Goal: Information Seeking & Learning: Learn about a topic

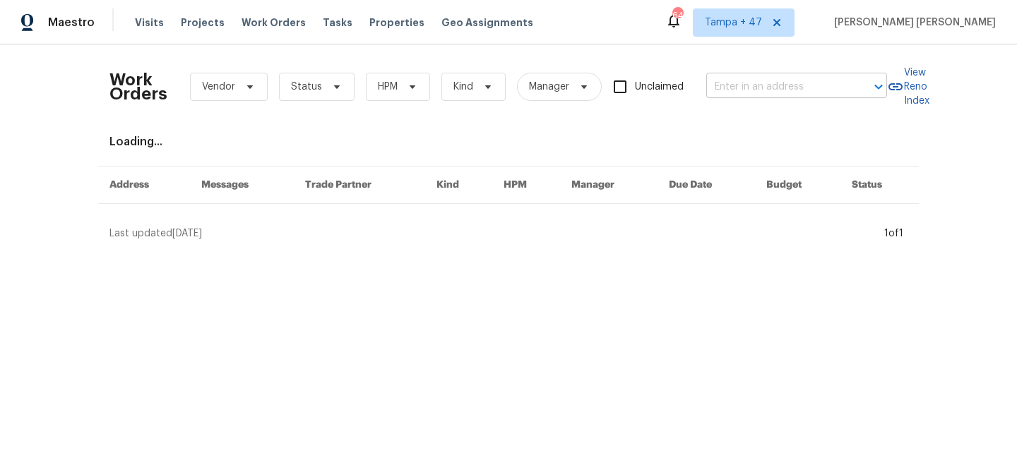
click at [733, 87] on input "text" at bounding box center [776, 87] width 141 height 22
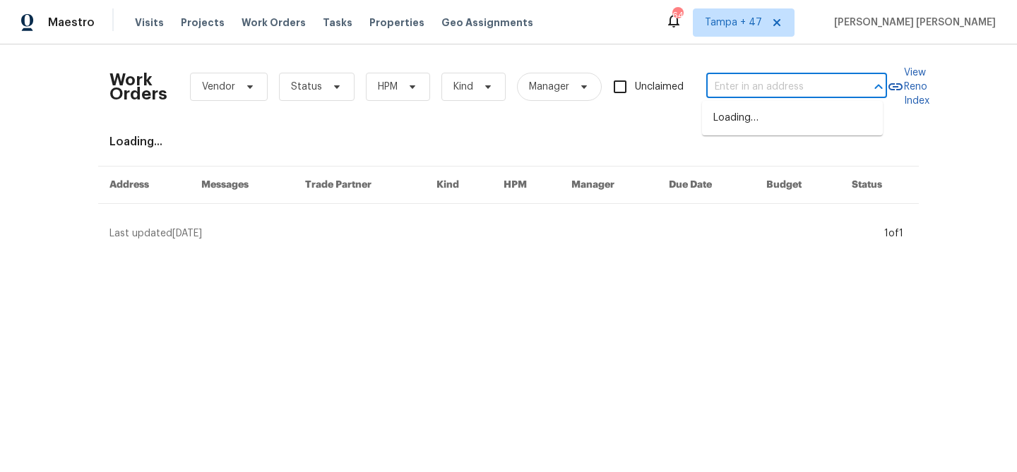
paste input "[STREET_ADDRESS]"
type input "[STREET_ADDRESS]"
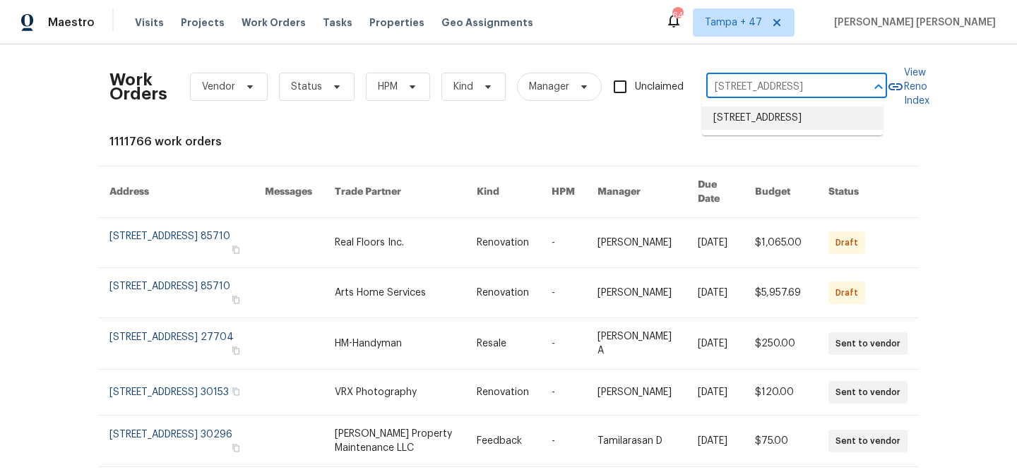
click at [741, 119] on li "[STREET_ADDRESS]" at bounding box center [792, 118] width 181 height 23
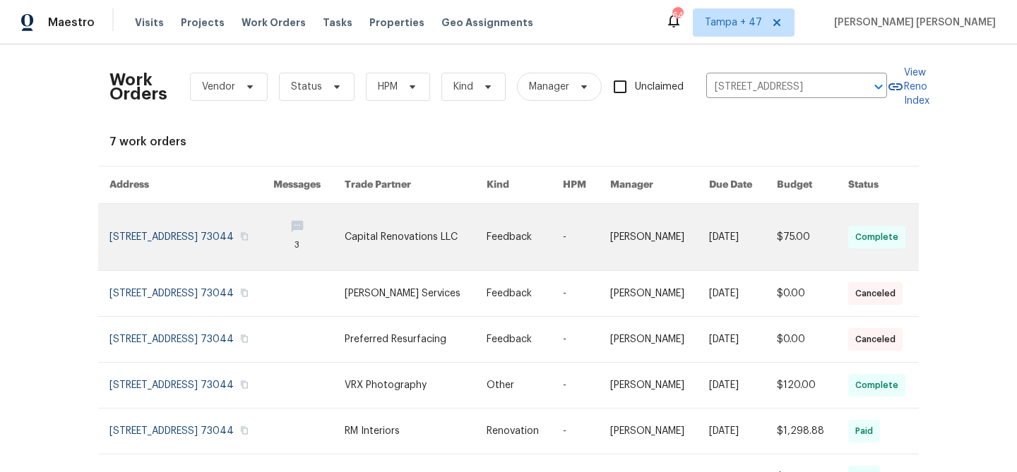
click at [657, 220] on link at bounding box center [659, 237] width 99 height 66
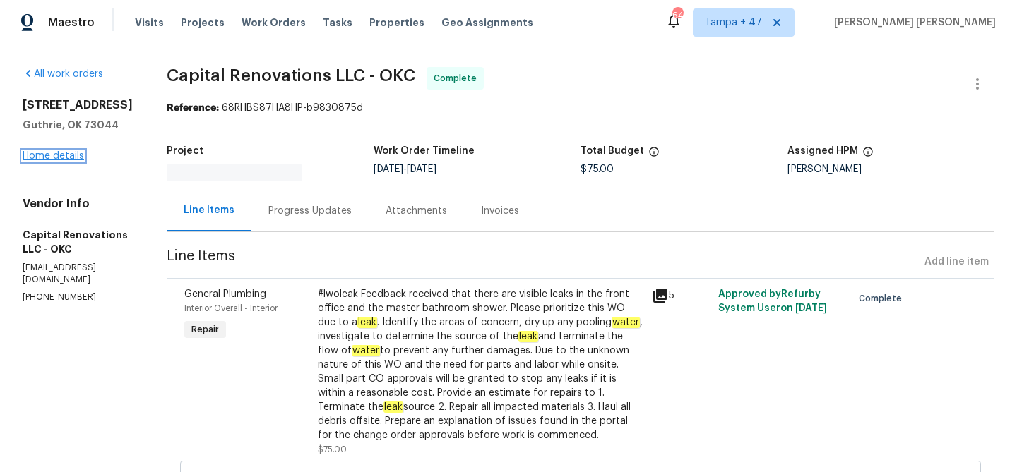
click at [55, 159] on link "Home details" at bounding box center [53, 156] width 61 height 10
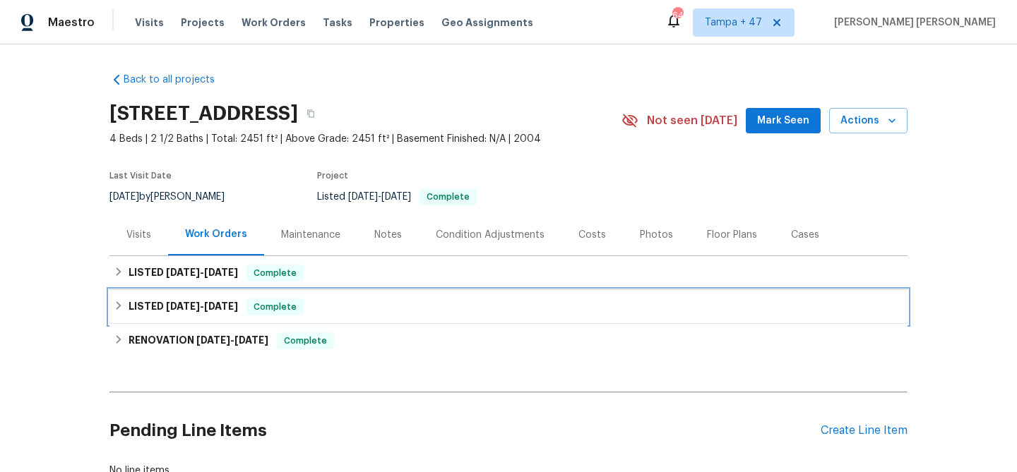
click at [263, 311] on span "Complete" at bounding box center [275, 307] width 54 height 14
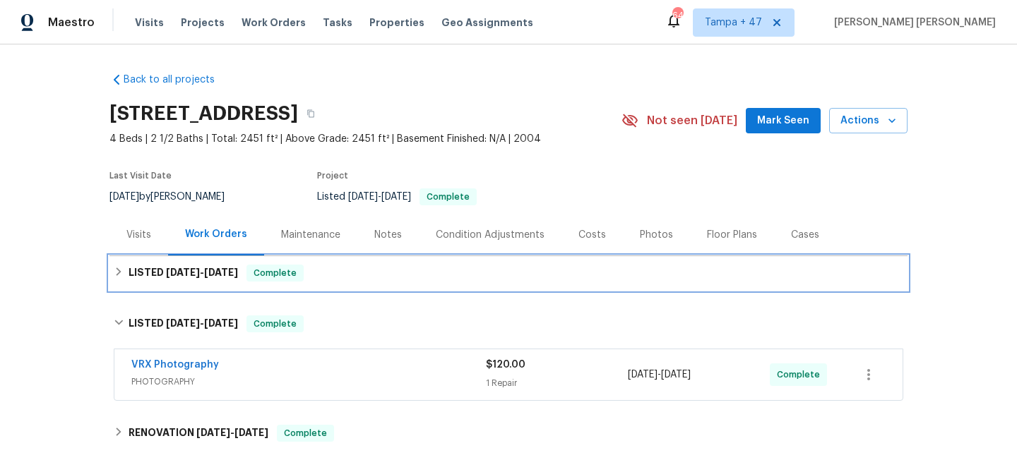
click at [304, 272] on div "Complete" at bounding box center [274, 273] width 57 height 17
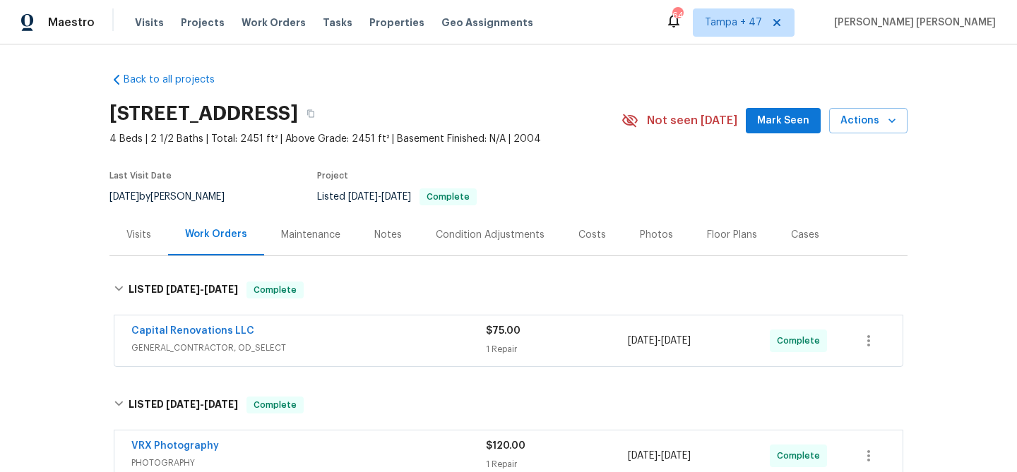
click at [399, 336] on div "Capital Renovations LLC" at bounding box center [308, 332] width 354 height 17
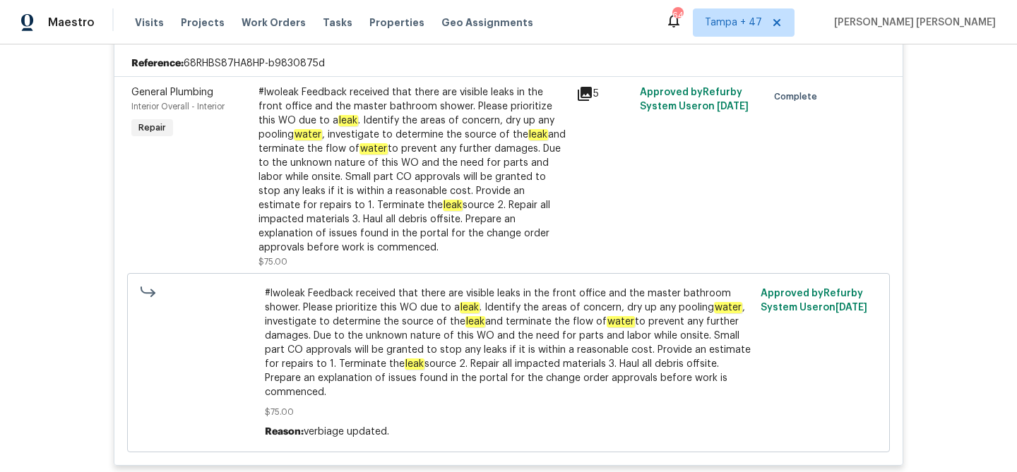
scroll to position [354, 0]
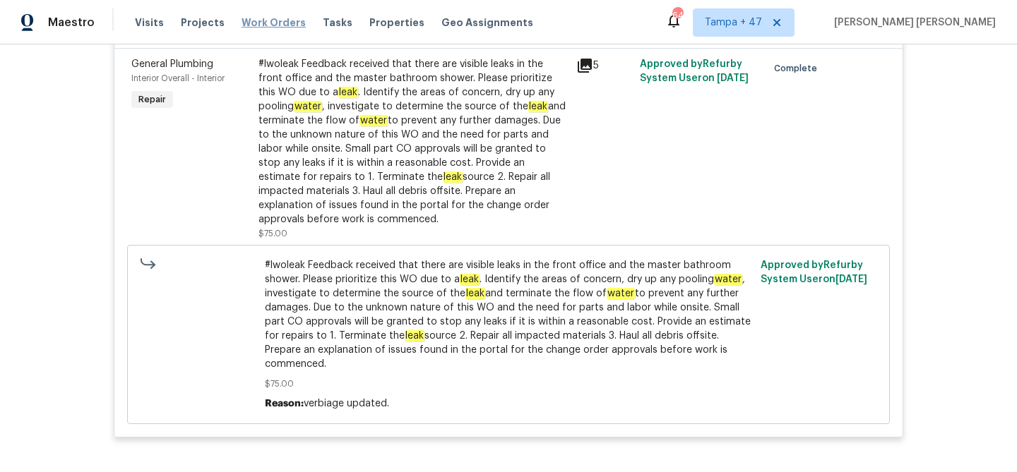
click at [268, 17] on span "Work Orders" at bounding box center [273, 23] width 64 height 14
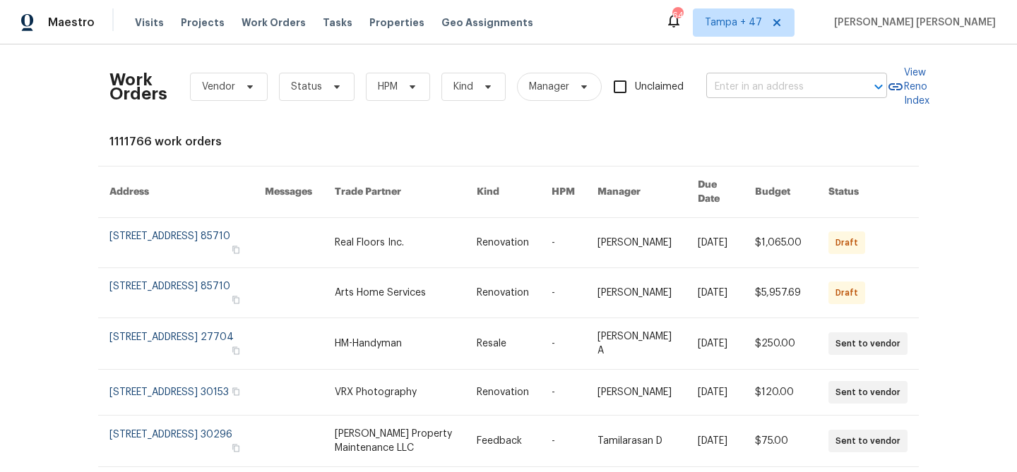
click at [742, 89] on input "text" at bounding box center [776, 87] width 141 height 22
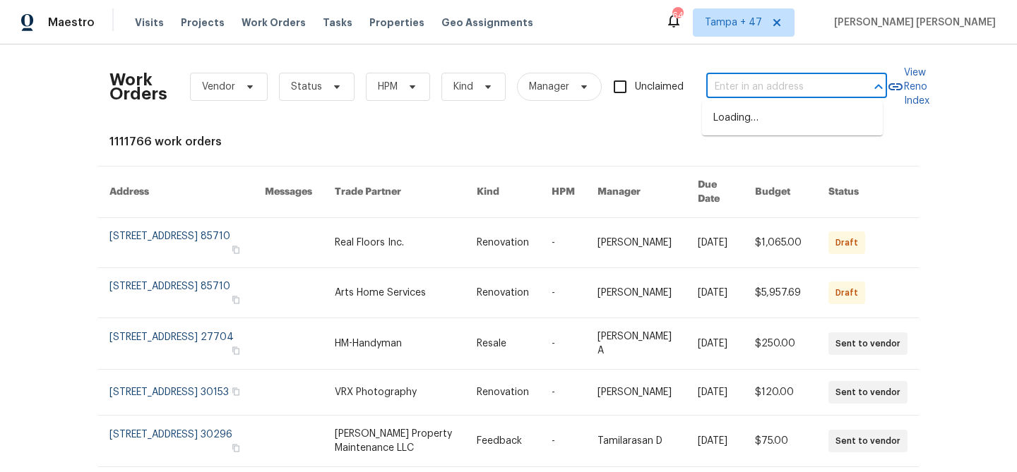
paste input "[STREET_ADDRESS]"
type input "[STREET_ADDRESS]"
click at [743, 119] on li "[STREET_ADDRESS]" at bounding box center [792, 118] width 181 height 23
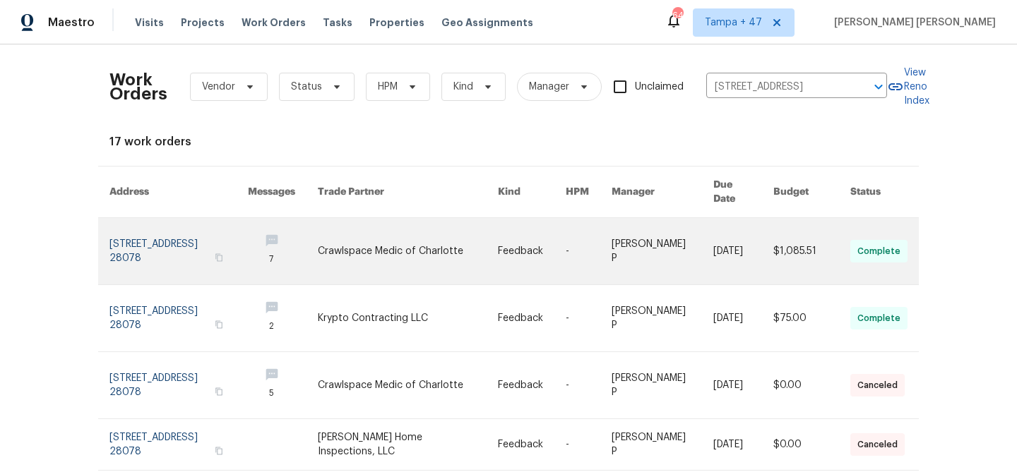
click at [655, 222] on link at bounding box center [663, 251] width 102 height 66
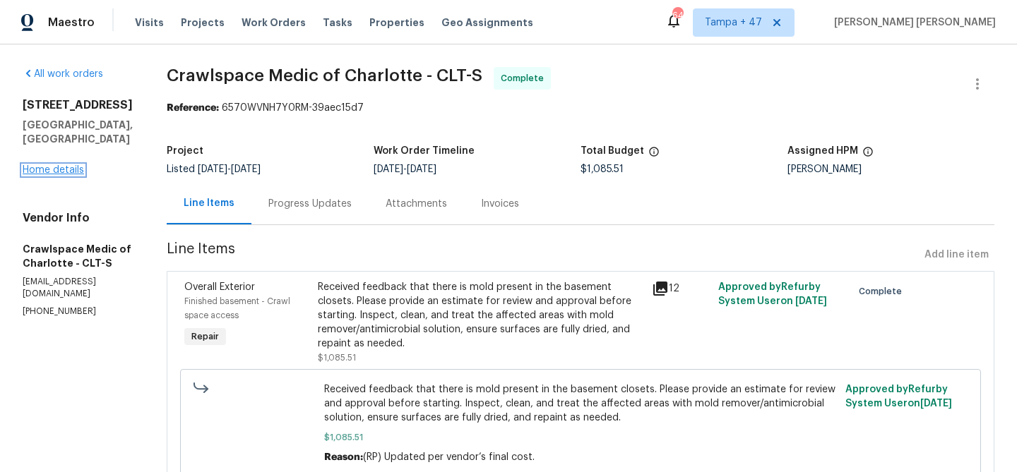
click at [58, 165] on link "Home details" at bounding box center [53, 170] width 61 height 10
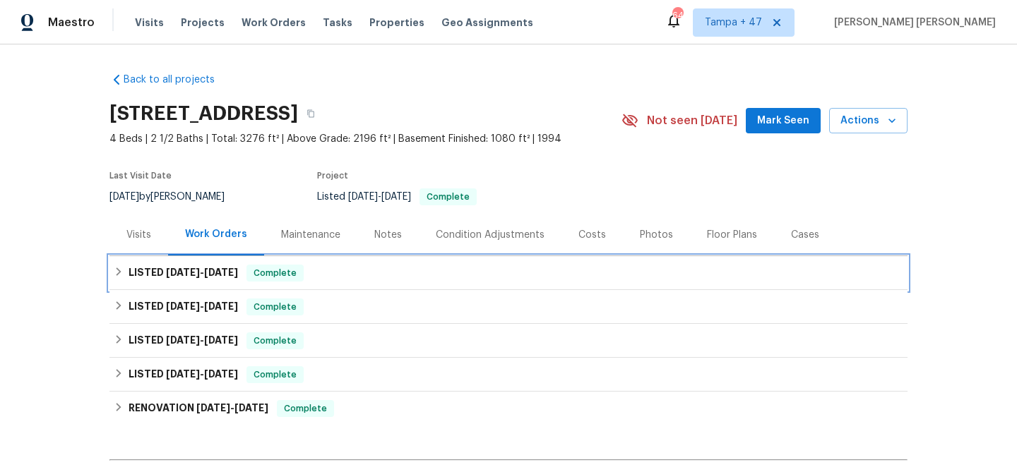
click at [286, 261] on div "LISTED [DATE] - [DATE] Complete" at bounding box center [508, 273] width 798 height 34
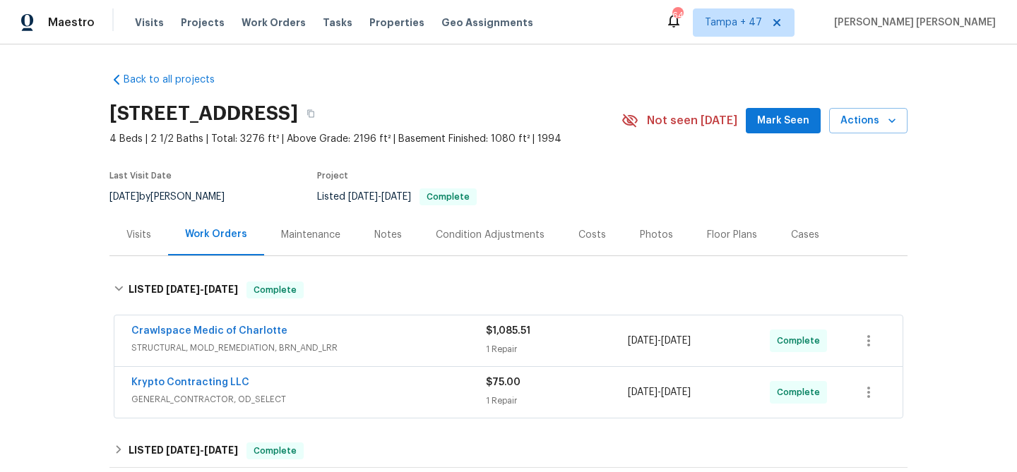
click at [402, 384] on div "Krypto Contracting LLC" at bounding box center [308, 384] width 354 height 17
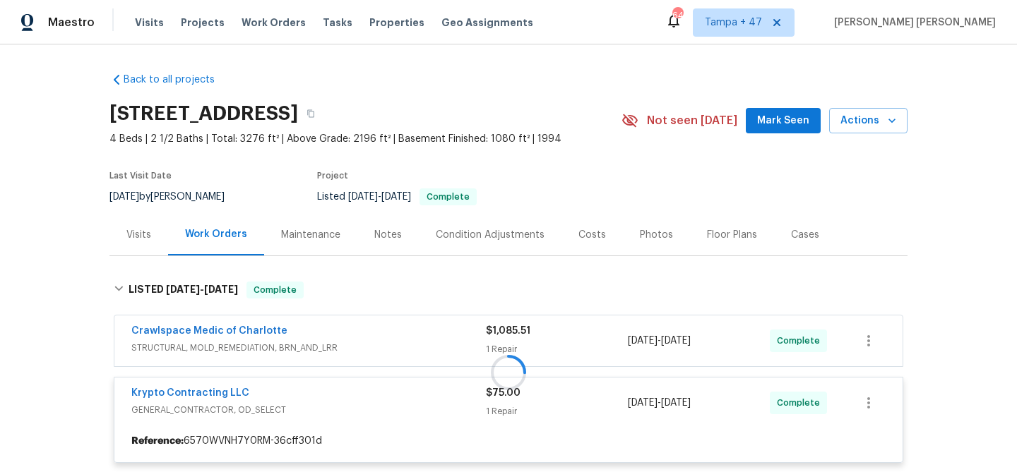
click at [419, 329] on div at bounding box center [508, 373] width 798 height 210
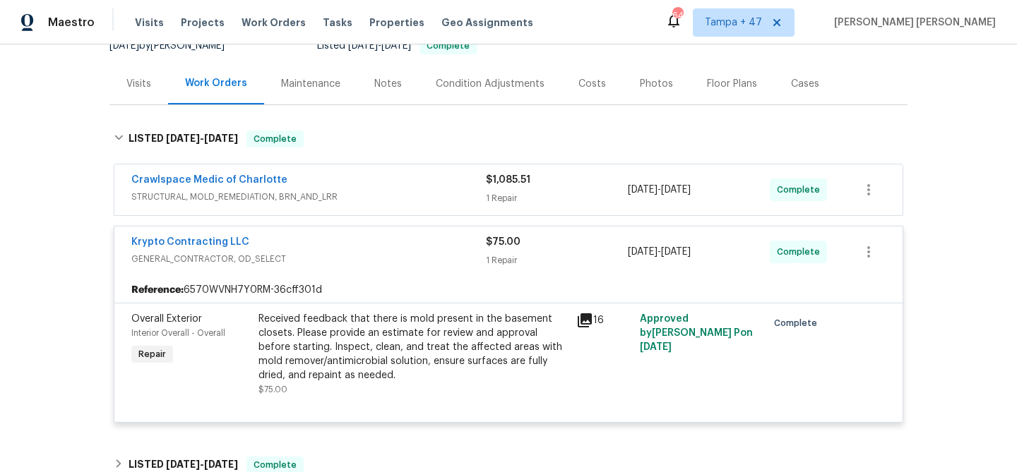
scroll to position [174, 0]
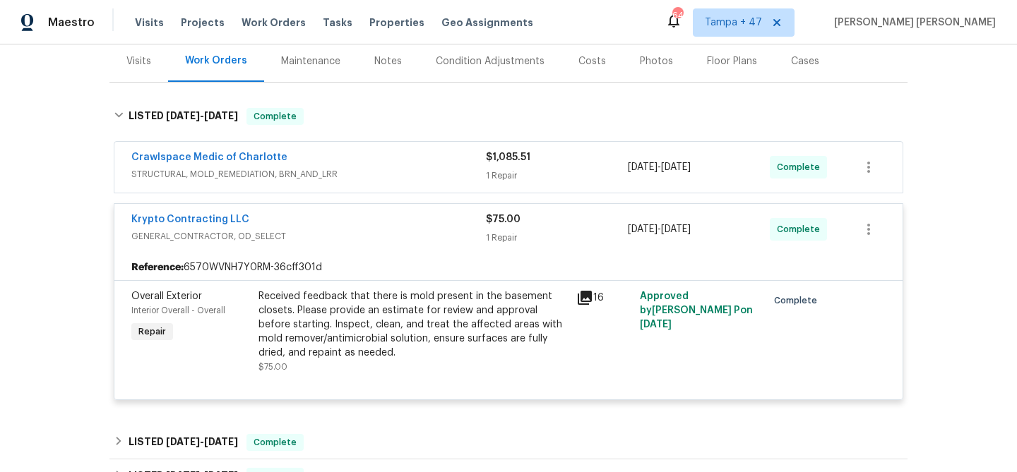
click at [430, 160] on div "Crawlspace Medic of Charlotte" at bounding box center [308, 158] width 354 height 17
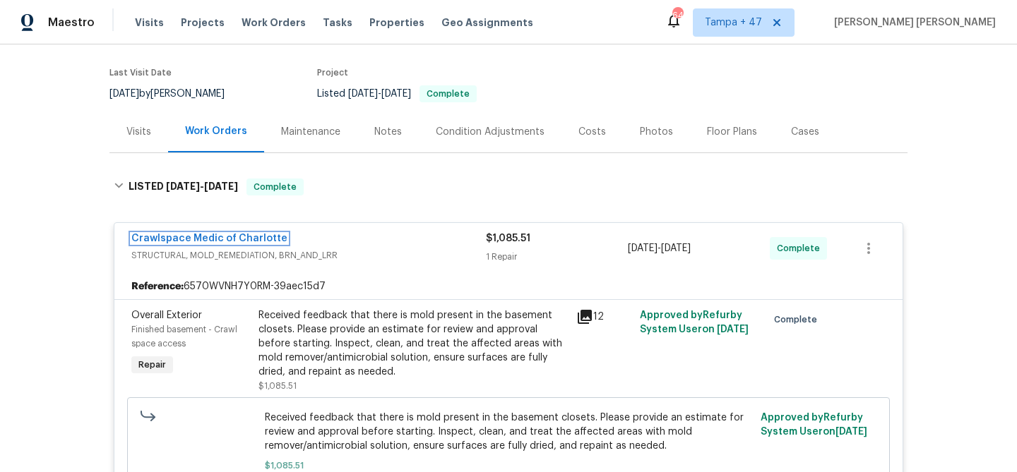
scroll to position [0, 0]
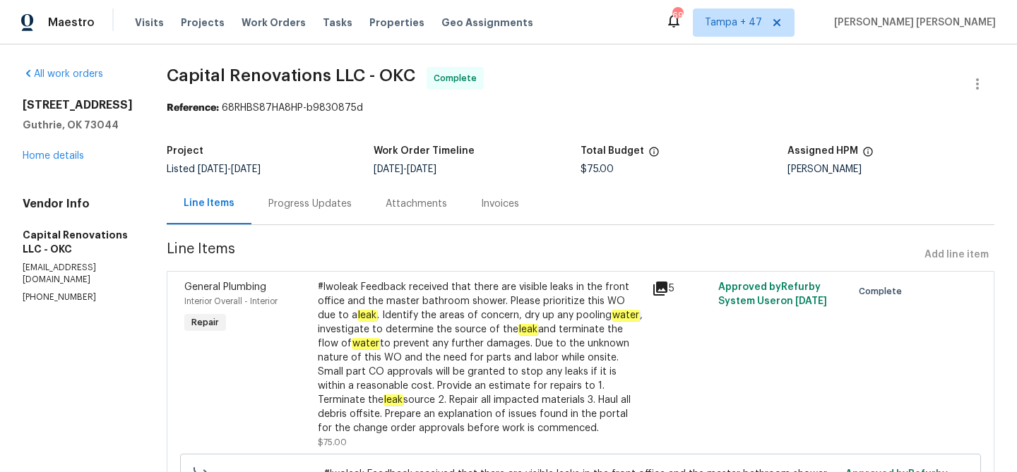
click at [315, 208] on div "Progress Updates" at bounding box center [309, 204] width 83 height 14
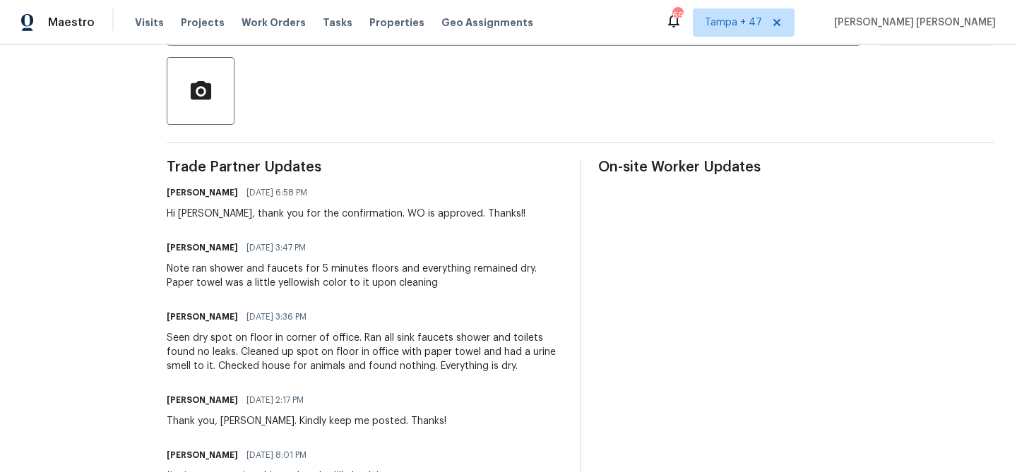
scroll to position [282, 0]
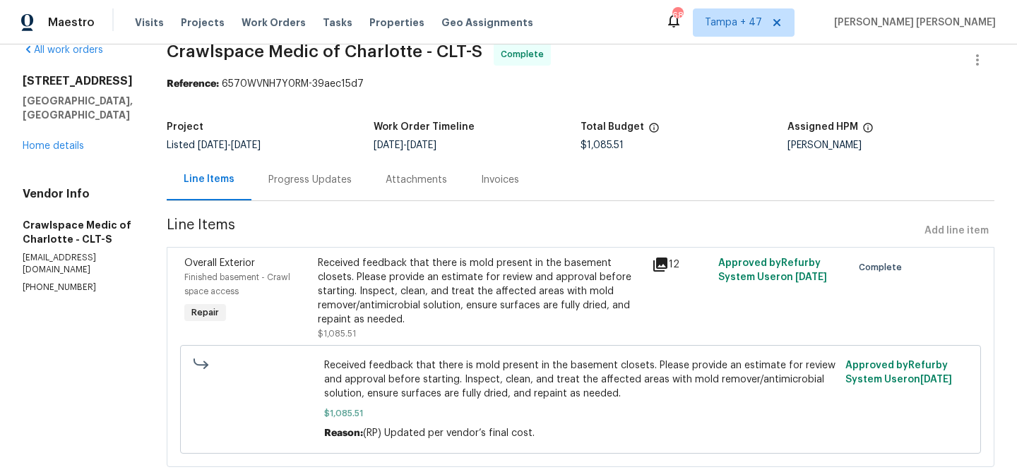
scroll to position [70, 0]
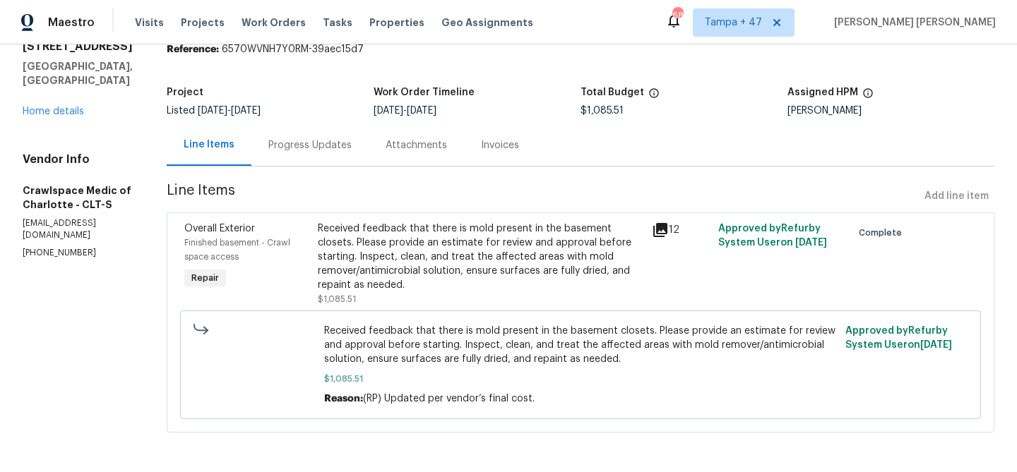
click at [335, 138] on div "Progress Updates" at bounding box center [309, 145] width 83 height 14
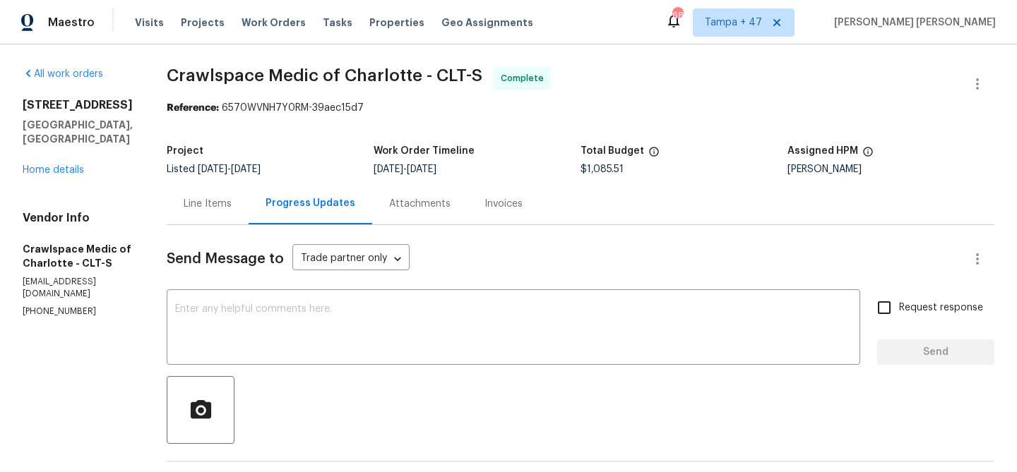
click at [228, 198] on div "Line Items" at bounding box center [208, 204] width 48 height 14
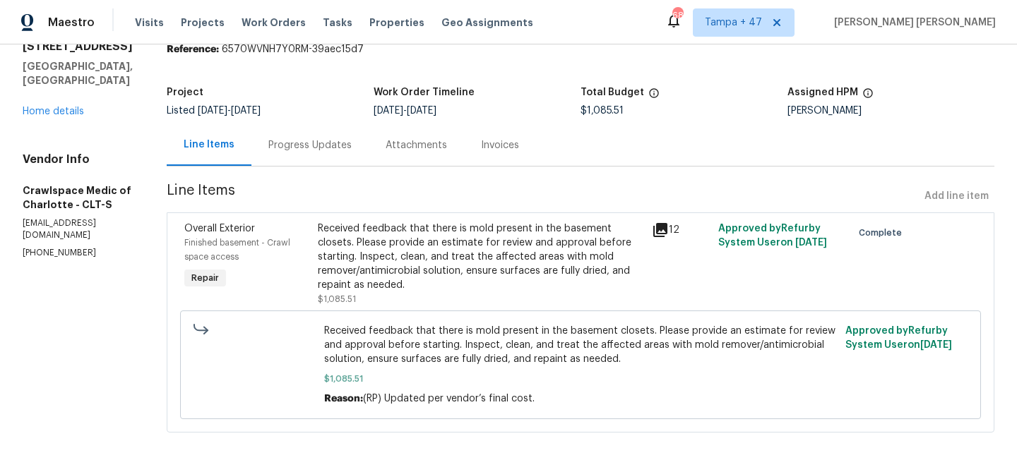
scroll to position [70, 0]
click at [445, 260] on div "Received feedback that there is mold present in the basement closets. Please pr…" at bounding box center [481, 257] width 326 height 71
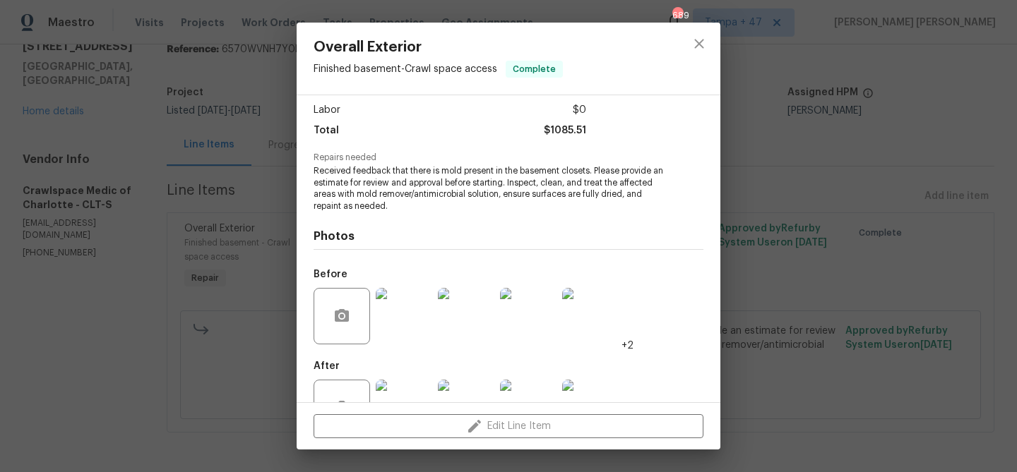
scroll to position [143, 0]
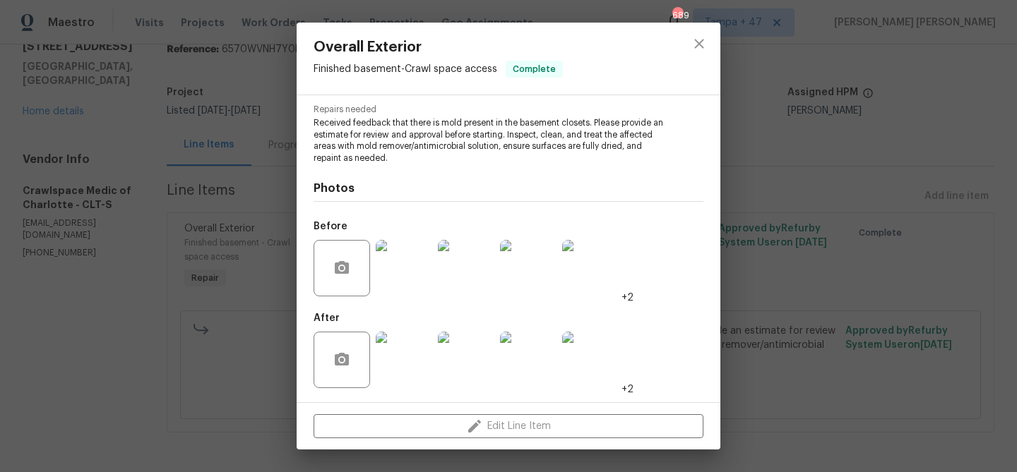
click at [405, 278] on img at bounding box center [404, 268] width 56 height 56
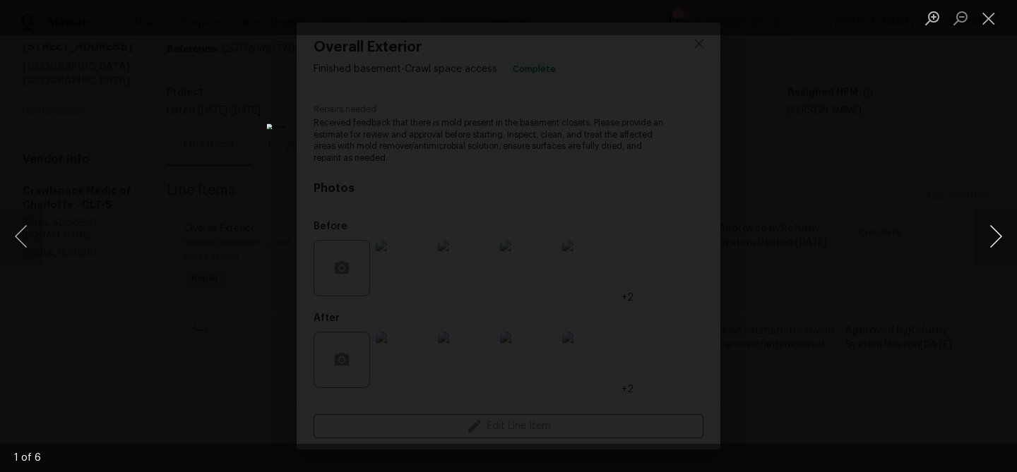
click at [990, 233] on button "Next image" at bounding box center [995, 236] width 42 height 56
click at [993, 233] on button "Next image" at bounding box center [995, 236] width 42 height 56
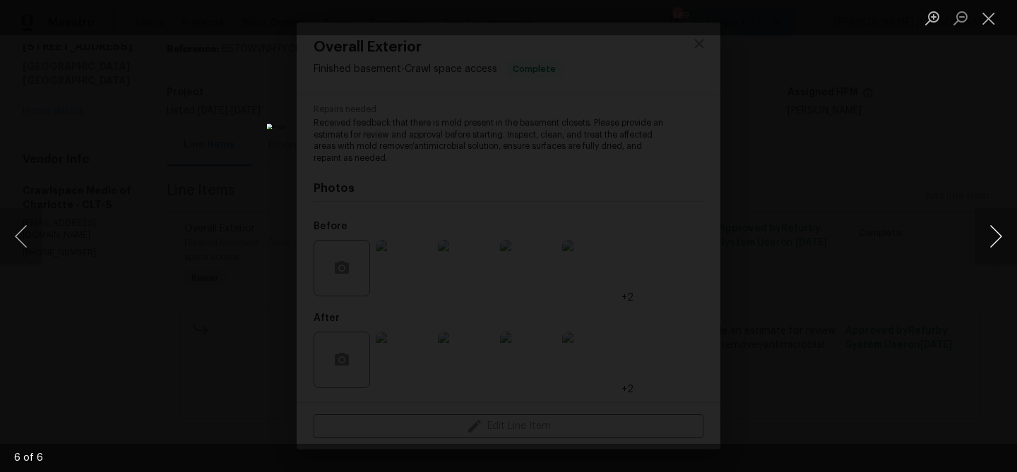
click at [993, 233] on button "Next image" at bounding box center [995, 236] width 42 height 56
click at [901, 299] on div "Lightbox" at bounding box center [508, 236] width 1017 height 472
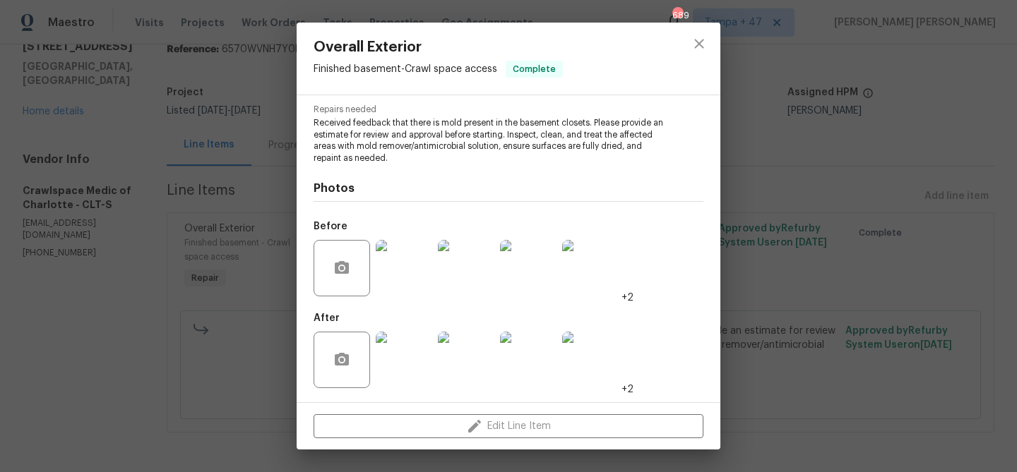
click at [418, 361] on img at bounding box center [404, 360] width 56 height 56
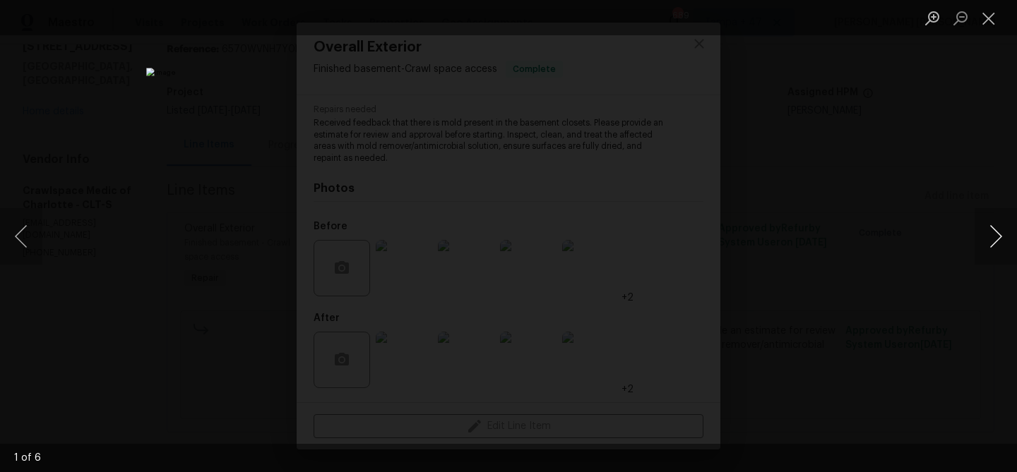
click at [999, 244] on button "Next image" at bounding box center [995, 236] width 42 height 56
click at [926, 318] on div "Lightbox" at bounding box center [508, 236] width 1017 height 472
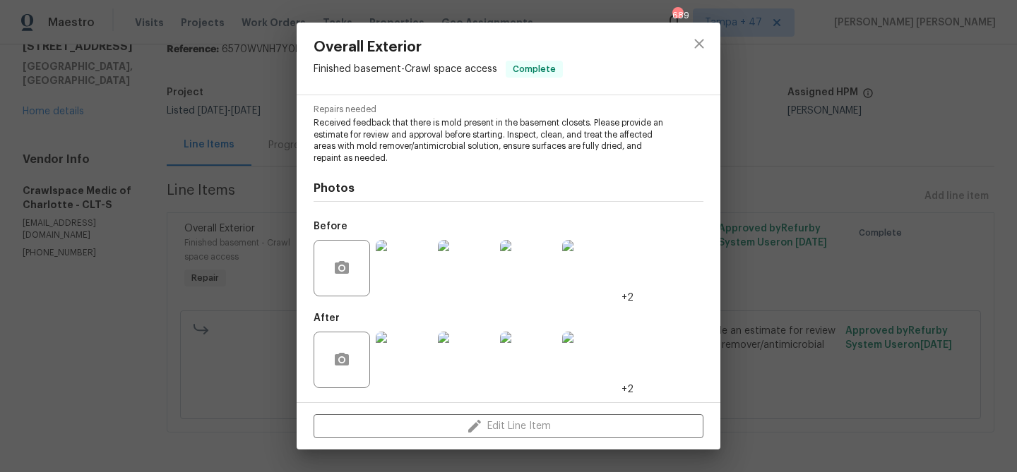
click at [813, 304] on div "Overall Exterior Finished basement - Crawl space access Complete Vendor Crawlsp…" at bounding box center [508, 236] width 1017 height 472
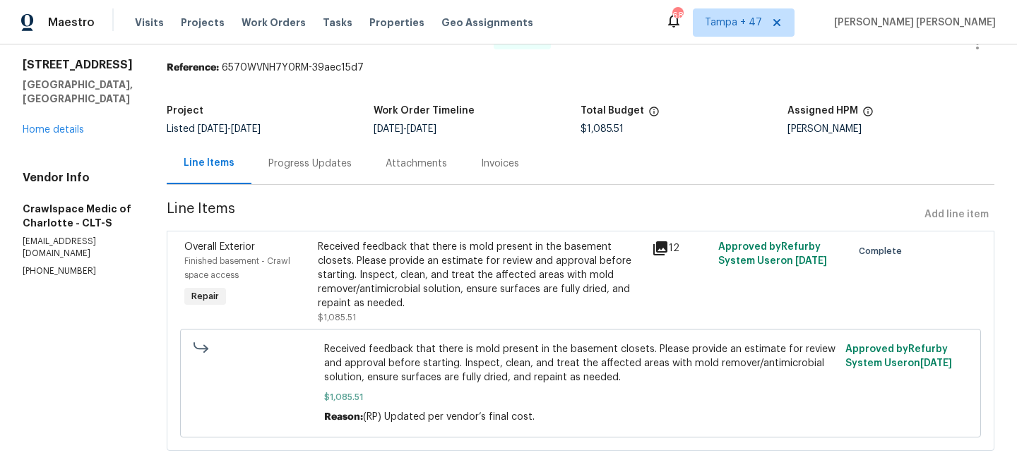
scroll to position [0, 0]
